Goal: Task Accomplishment & Management: Complete application form

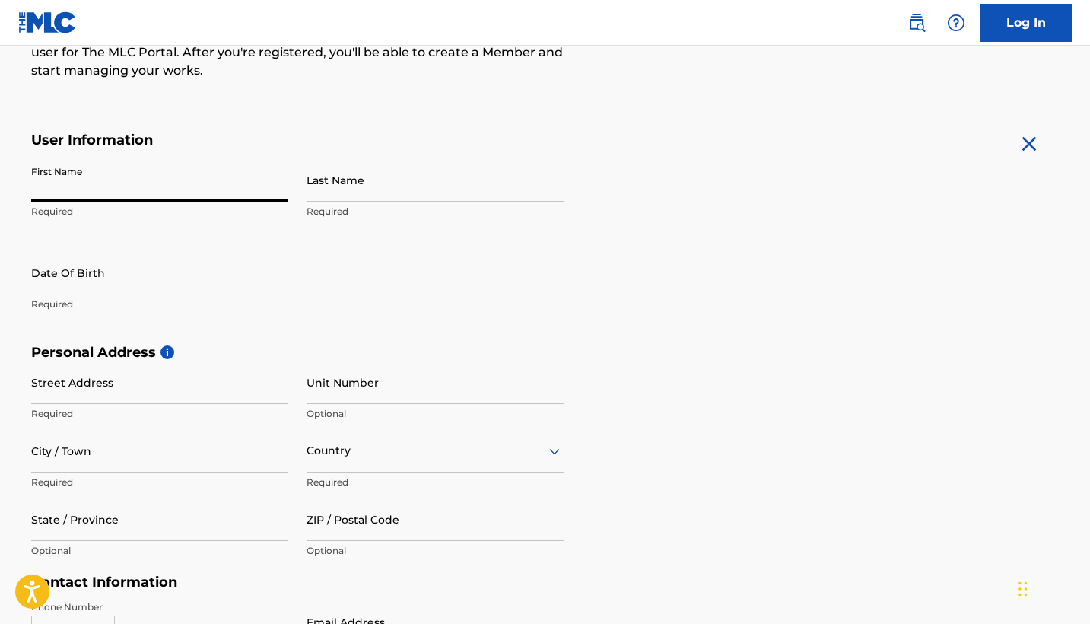
scroll to position [222, 0]
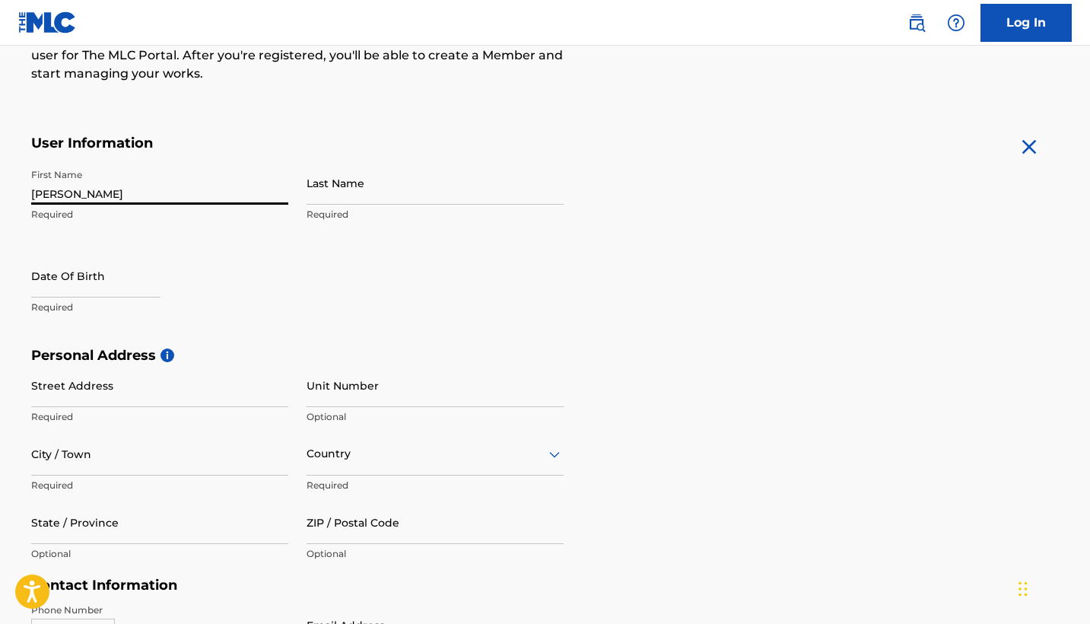
type input "[PERSON_NAME]"
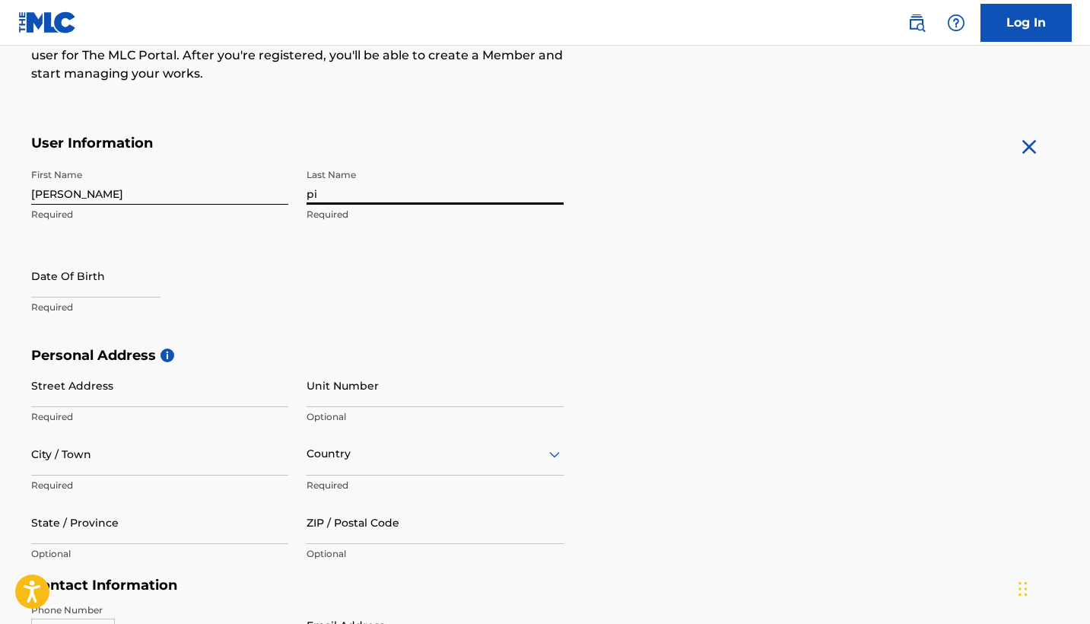
type input "p"
type input "[PERSON_NAME]"
select select "7"
select select "2025"
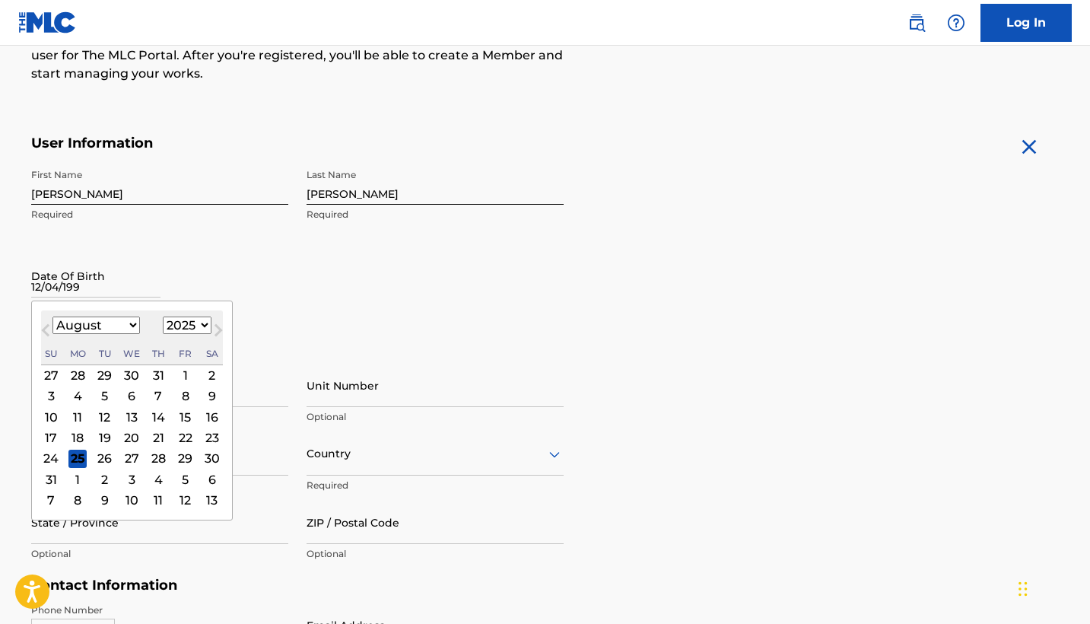
type input "[DATE]"
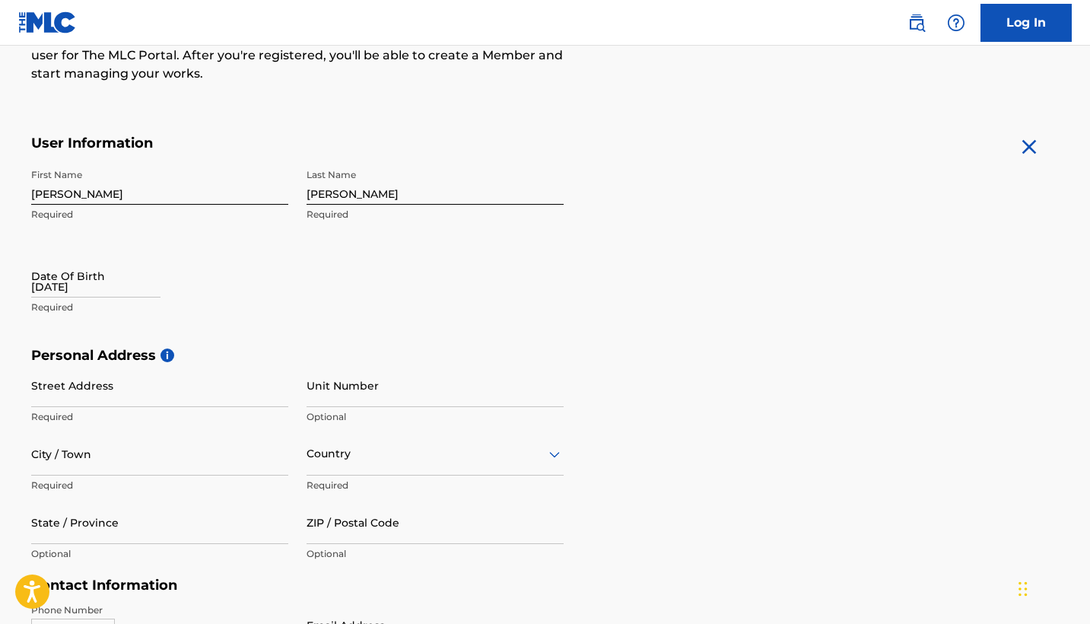
click at [368, 326] on div "First Name [PERSON_NAME] Required Last Name [PERSON_NAME] Required Date Of Birt…" at bounding box center [297, 254] width 533 height 186
select select "7"
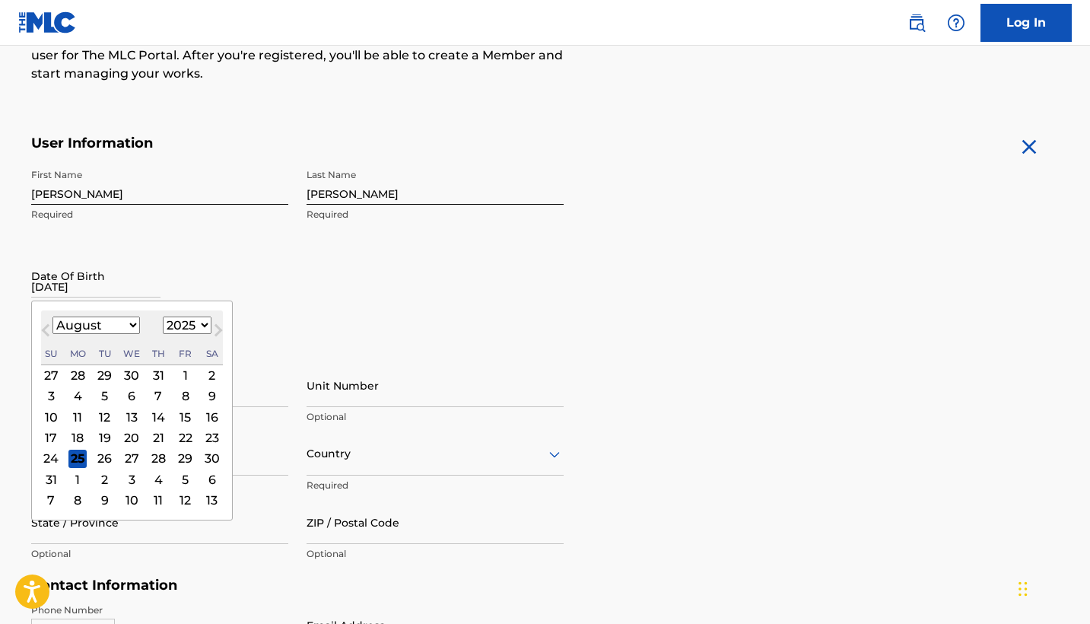
drag, startPoint x: 50, startPoint y: 290, endPoint x: 69, endPoint y: 301, distance: 21.8
click at [50, 290] on input "[DATE]" at bounding box center [95, 275] width 129 height 43
select select "1997"
select select "11"
click at [149, 371] on div "4" at bounding box center [158, 375] width 18 height 18
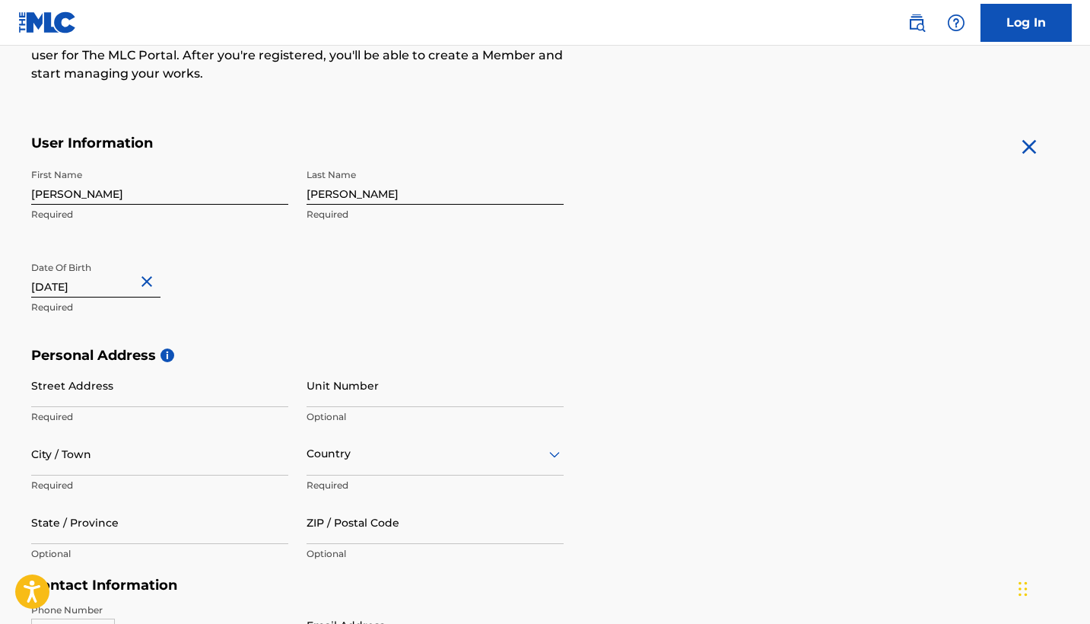
scroll to position [245, 0]
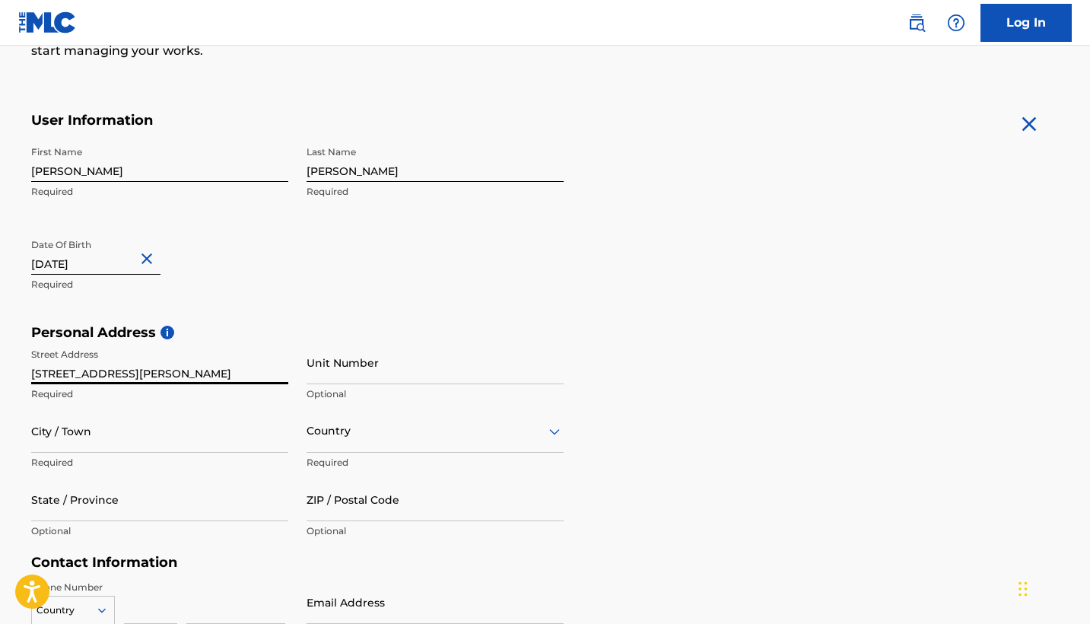
type input "[STREET_ADDRESS][PERSON_NAME]"
type input "[GEOGRAPHIC_DATA]"
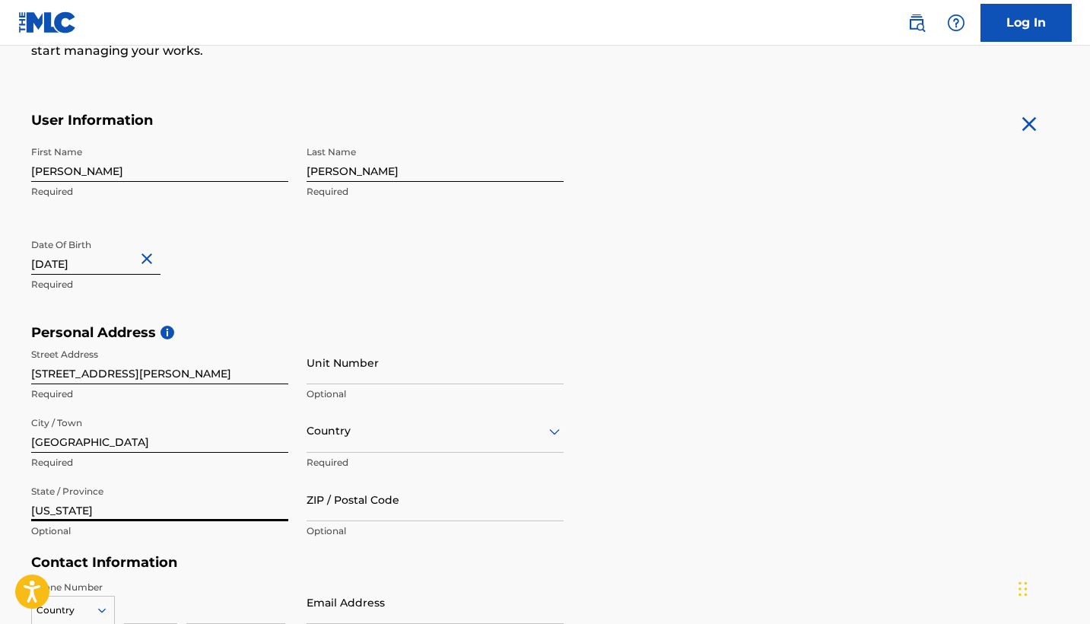
type input "[US_STATE]"
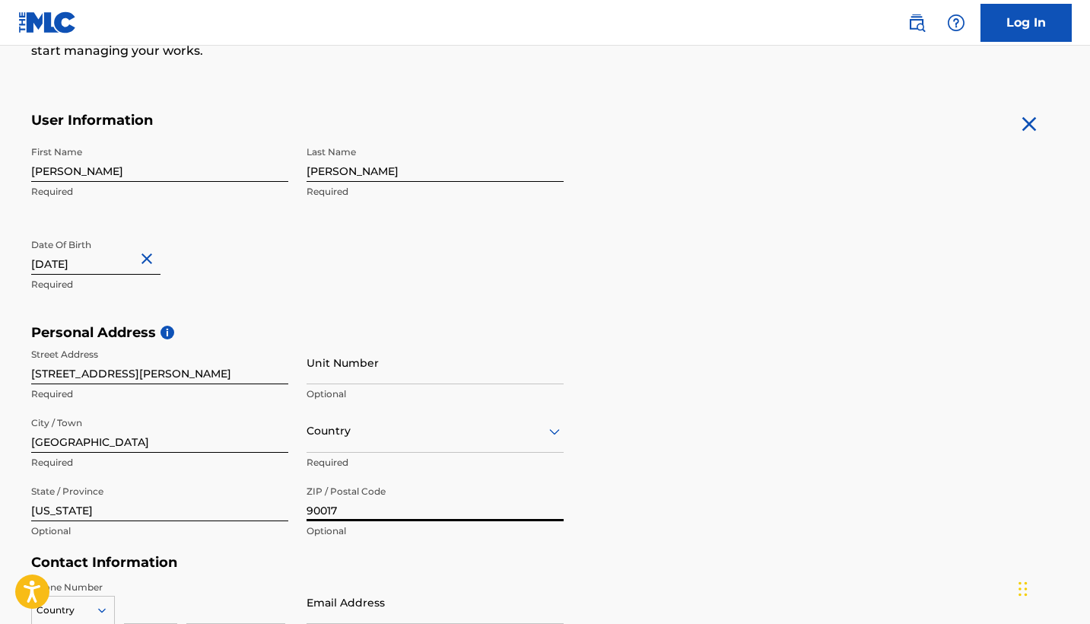
scroll to position [565, 0]
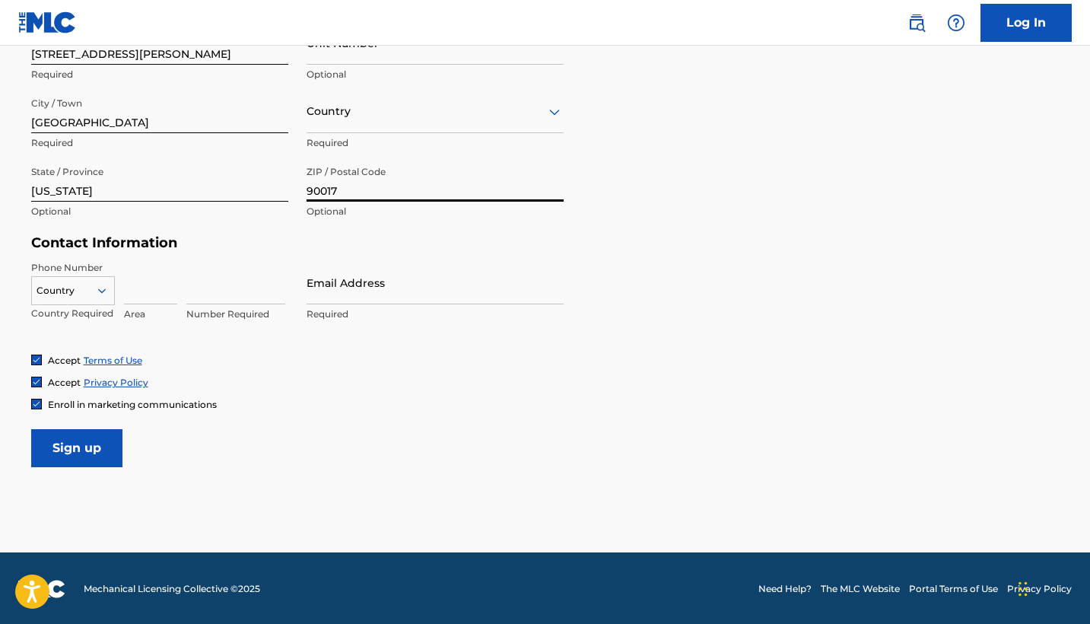
type input "90017"
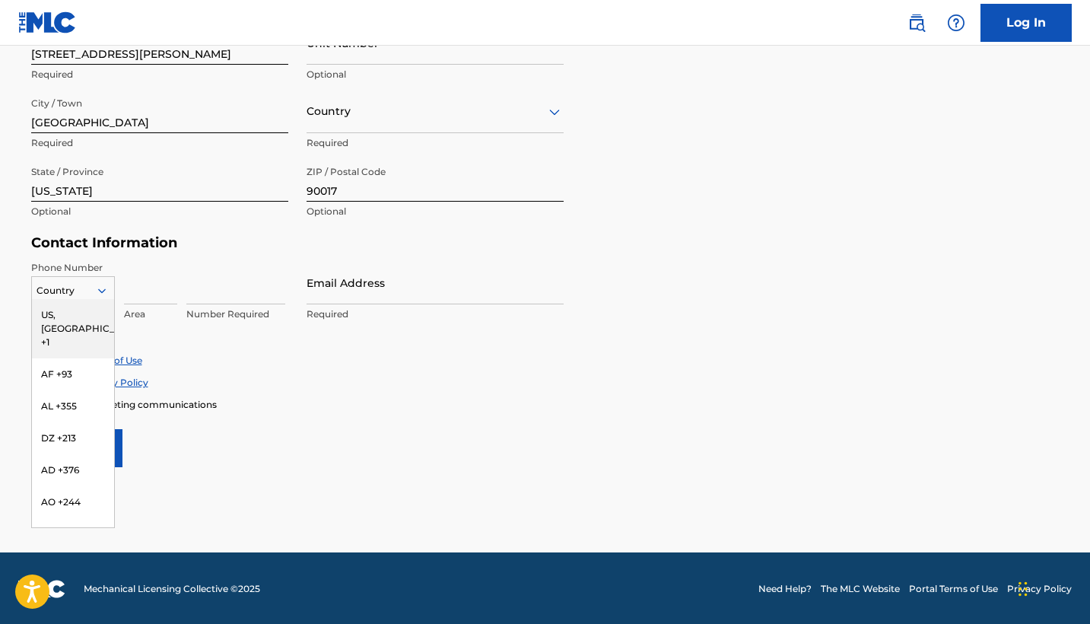
click at [77, 288] on div at bounding box center [73, 290] width 82 height 17
click at [69, 317] on div "US, [GEOGRAPHIC_DATA] +1" at bounding box center [73, 328] width 82 height 59
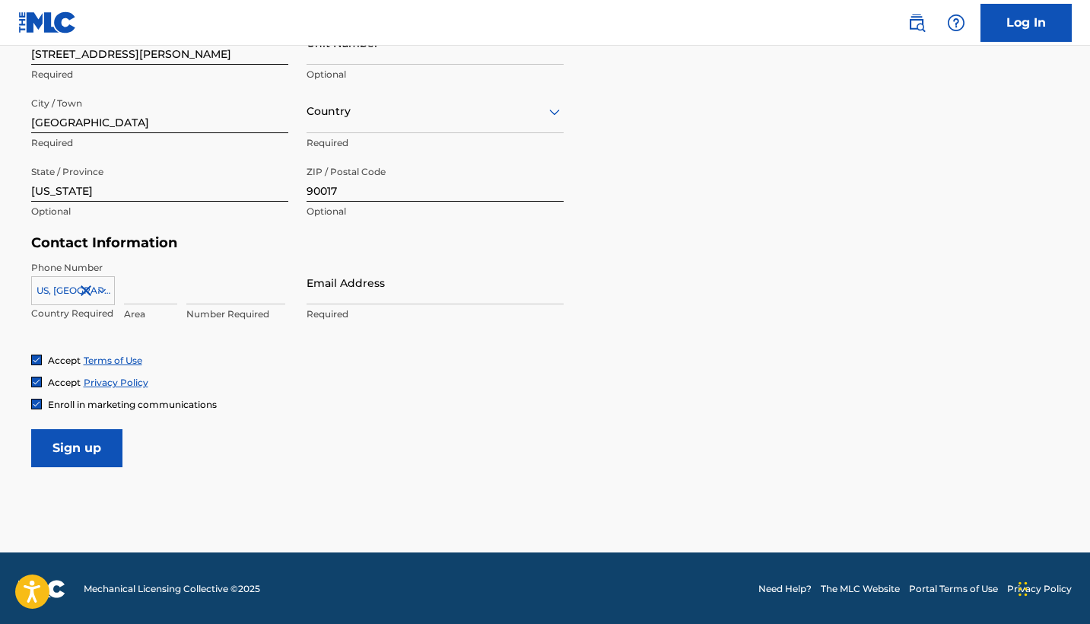
click at [136, 291] on input at bounding box center [150, 282] width 53 height 43
type input "323"
type input "6"
type input "6982088"
type input "M"
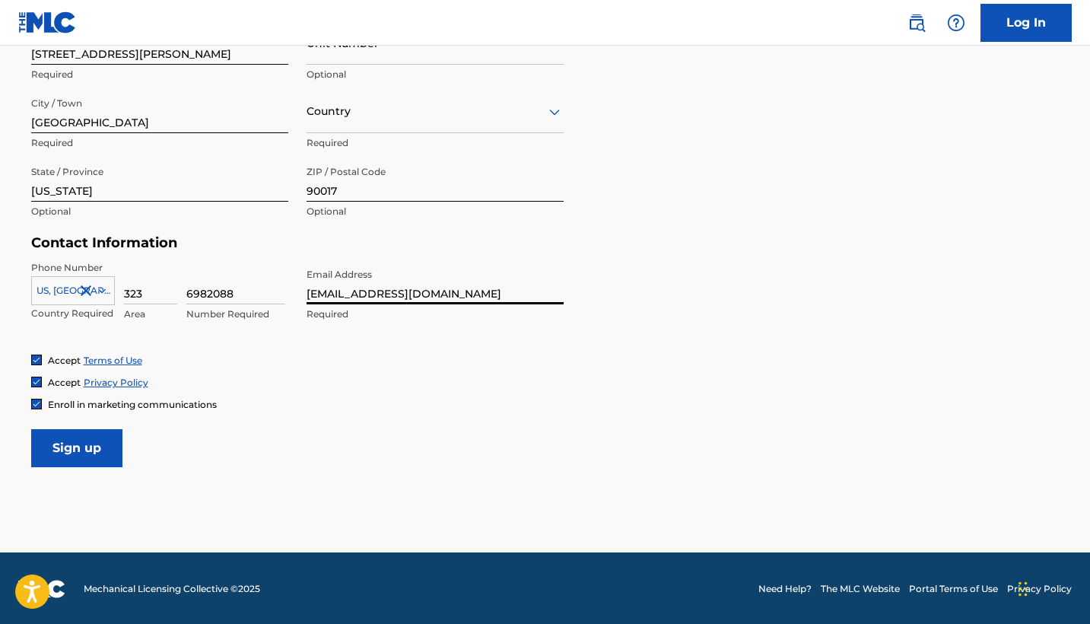
type input "[EMAIL_ADDRESS][DOMAIN_NAME]"
click at [505, 504] on main "The MLC uses identity verification before a user is registered to comply with K…" at bounding box center [545, 16] width 1090 height 1071
click at [74, 449] on input "Sign up" at bounding box center [76, 448] width 91 height 38
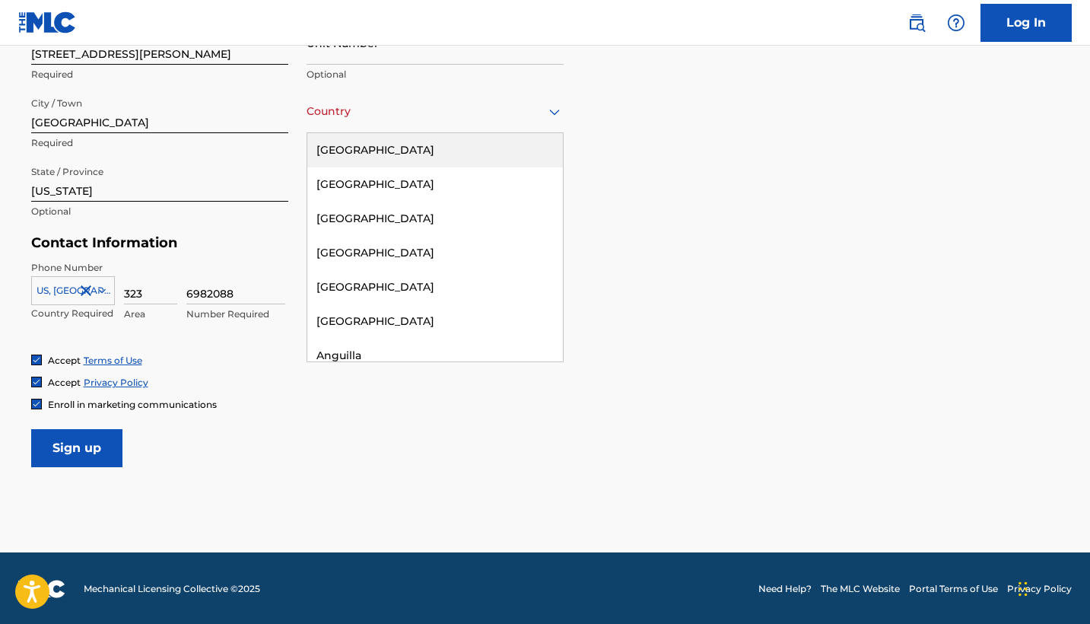
click at [434, 126] on div "Country" at bounding box center [435, 111] width 257 height 43
click at [428, 140] on div "[GEOGRAPHIC_DATA]" at bounding box center [435, 150] width 256 height 34
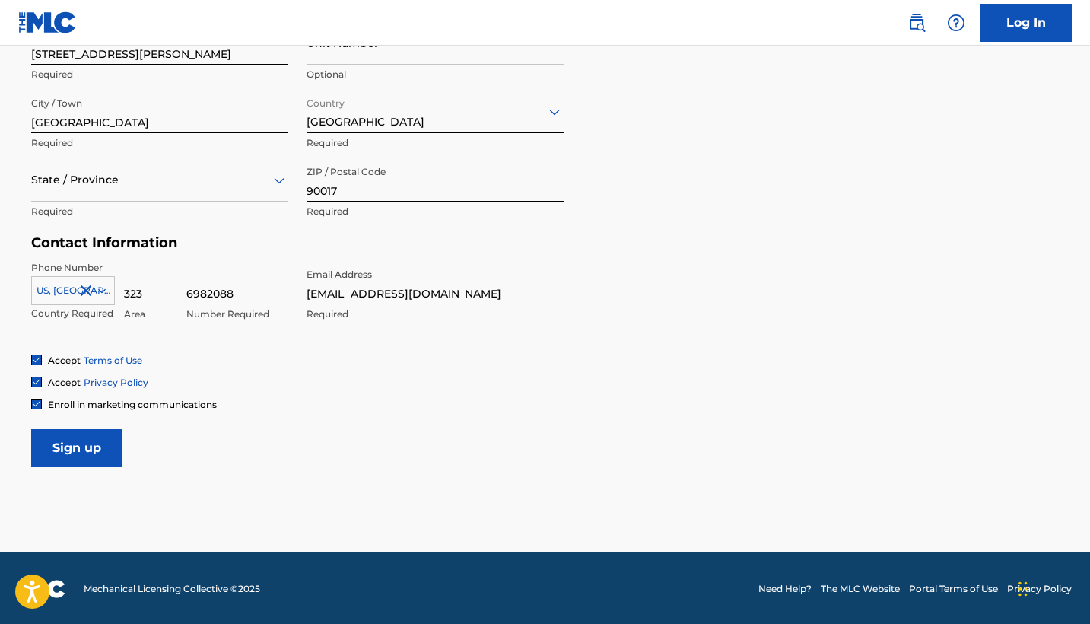
click at [113, 454] on input "Sign up" at bounding box center [76, 448] width 91 height 38
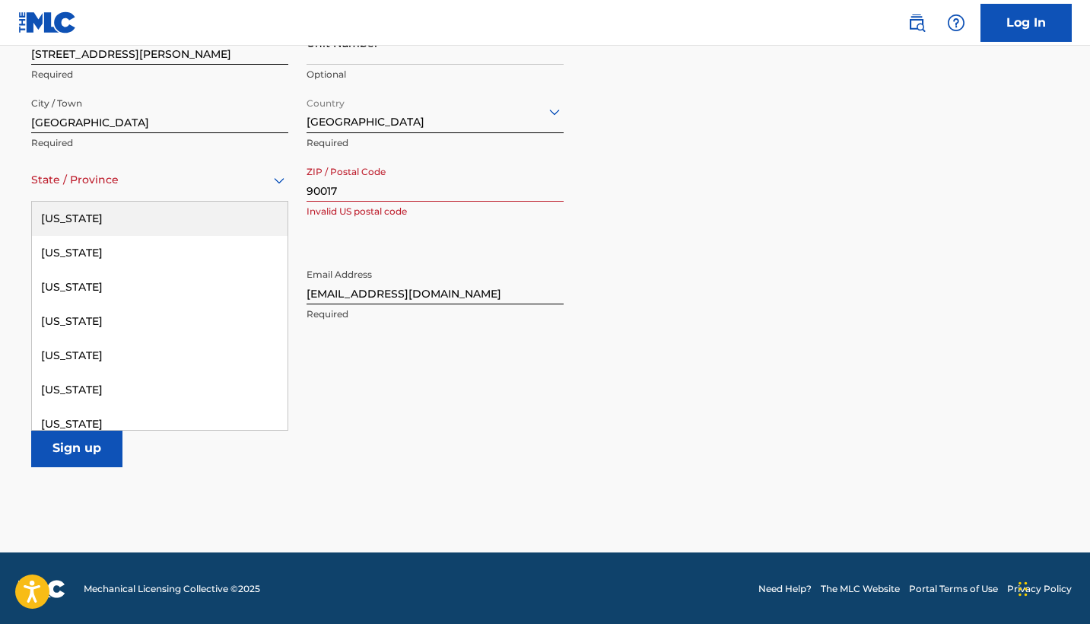
click at [124, 199] on div "State / Province" at bounding box center [159, 179] width 257 height 43
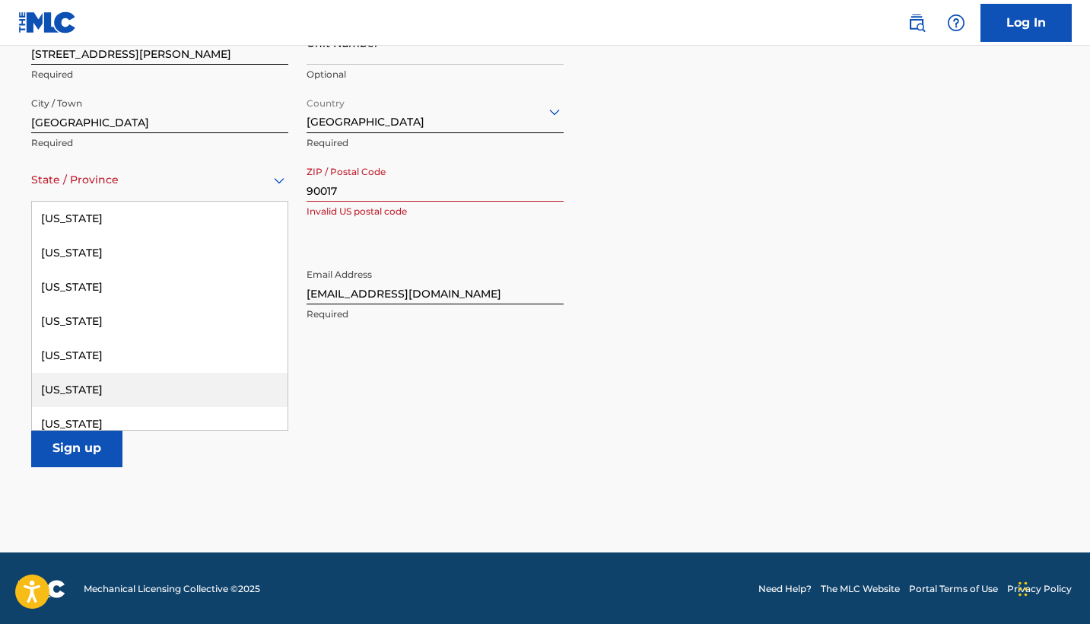
click at [128, 386] on div "[US_STATE]" at bounding box center [160, 390] width 256 height 34
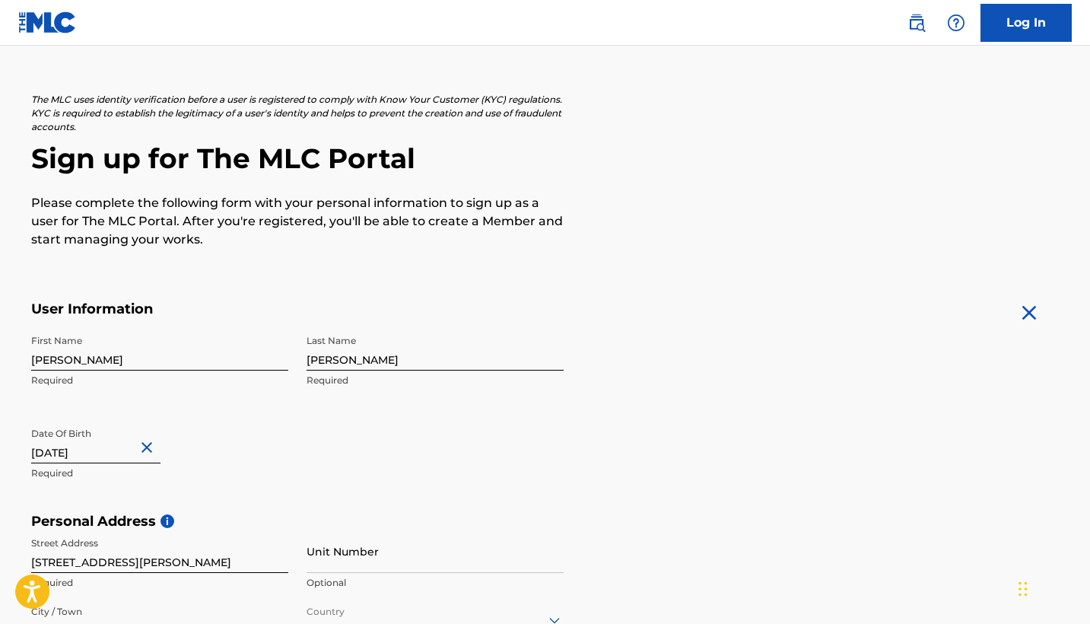
scroll to position [0, 0]
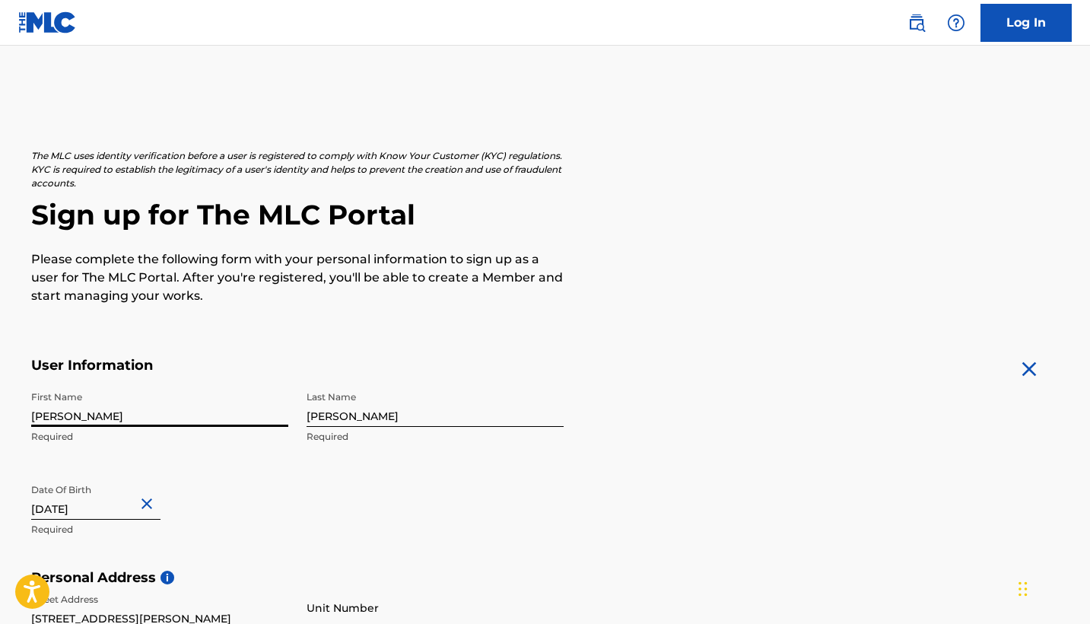
click at [115, 419] on input "[PERSON_NAME]" at bounding box center [159, 405] width 257 height 43
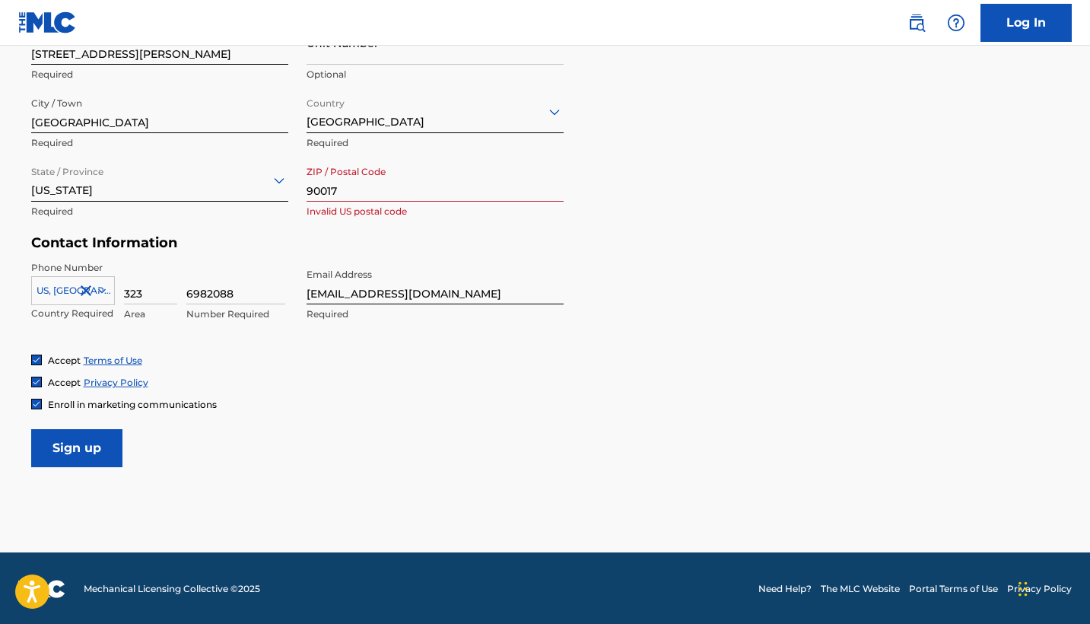
click at [84, 450] on input "Sign up" at bounding box center [76, 448] width 91 height 38
type input "90017"
click at [73, 457] on input "Sign up" at bounding box center [76, 448] width 91 height 38
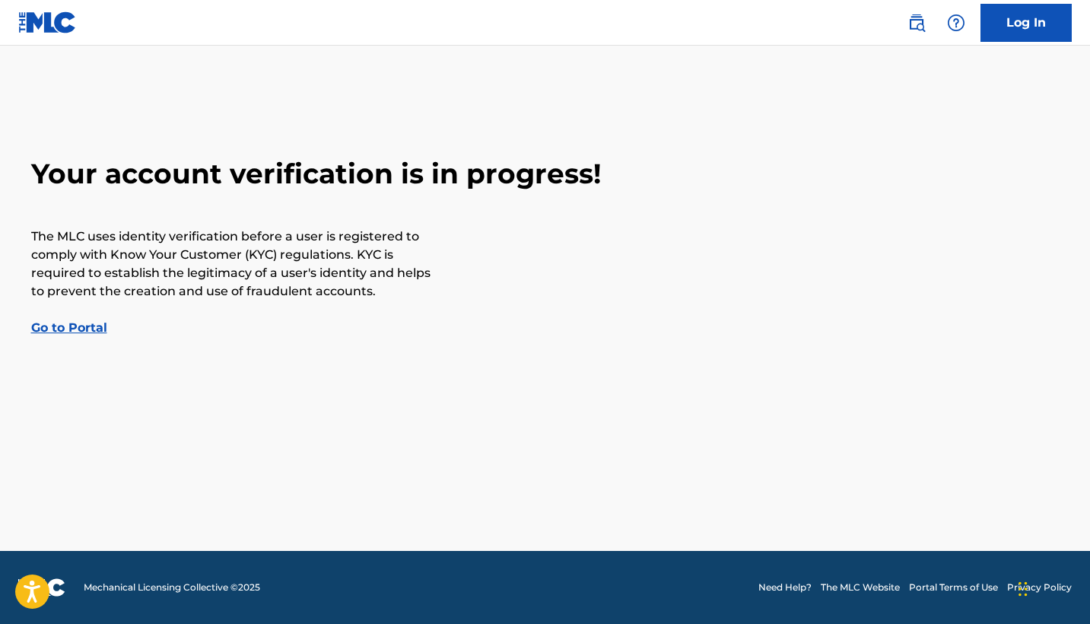
click at [58, 332] on link "Go to Portal" at bounding box center [69, 327] width 76 height 14
